Goal: Navigation & Orientation: Find specific page/section

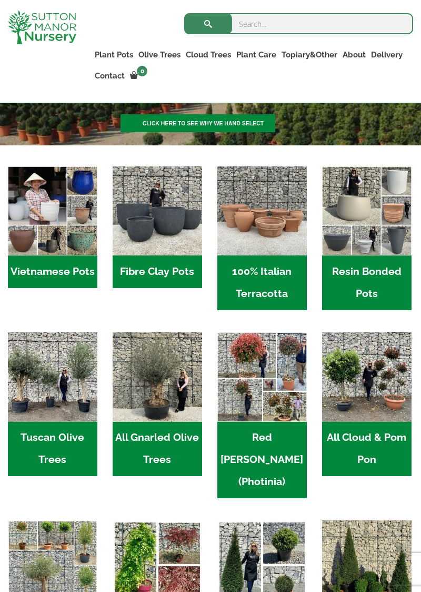
click at [262, 282] on h2 "100% Italian Terracotta (26)" at bounding box center [262, 282] width 90 height 55
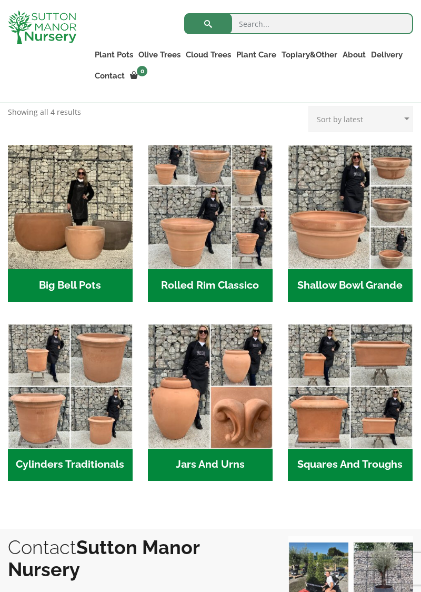
scroll to position [326, 0]
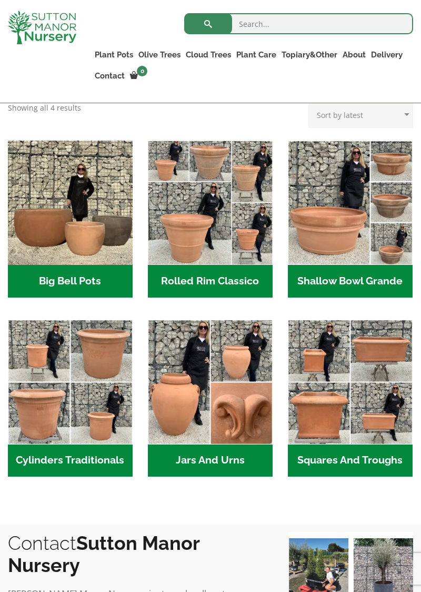
click at [357, 276] on h2 "Shallow Bowl Grande (2)" at bounding box center [350, 281] width 125 height 33
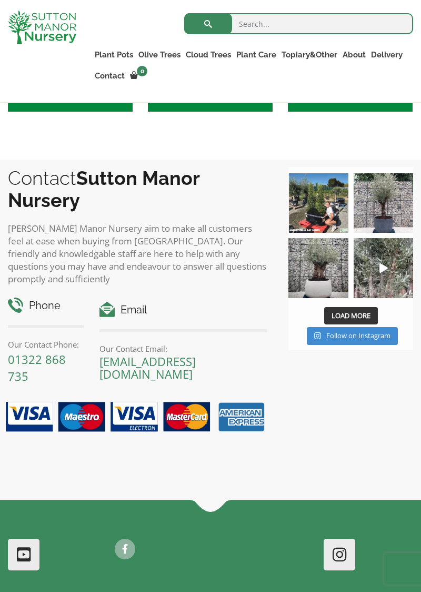
scroll to position [723, 0]
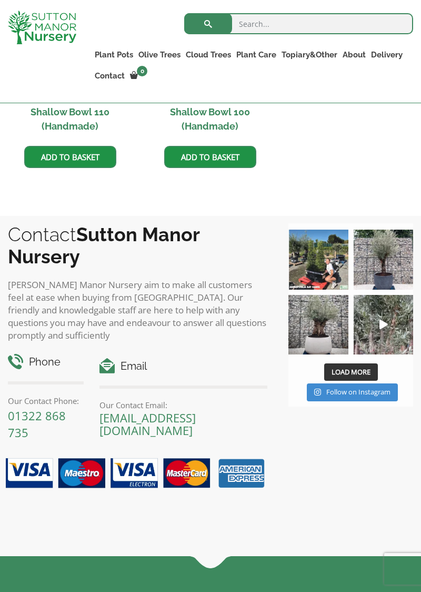
scroll to position [671, 0]
